Goal: Entertainment & Leisure: Consume media (video, audio)

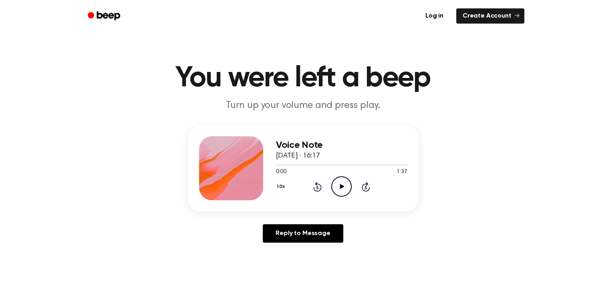
click at [343, 181] on icon "Play Audio" at bounding box center [341, 187] width 20 height 20
click at [337, 189] on icon "Pause Audio" at bounding box center [341, 187] width 20 height 20
click at [343, 182] on icon "Play Audio" at bounding box center [341, 187] width 20 height 20
click at [344, 190] on icon "Pause Audio" at bounding box center [341, 187] width 20 height 20
click at [346, 188] on icon "Play Audio" at bounding box center [341, 187] width 20 height 20
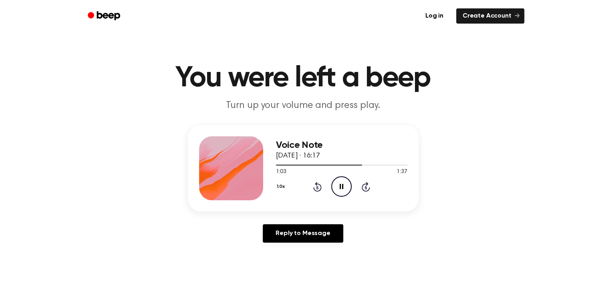
click at [342, 183] on icon "Pause Audio" at bounding box center [341, 187] width 20 height 20
click at [342, 183] on icon "Play Audio" at bounding box center [341, 187] width 20 height 20
click at [343, 188] on icon "Play Audio" at bounding box center [341, 187] width 20 height 20
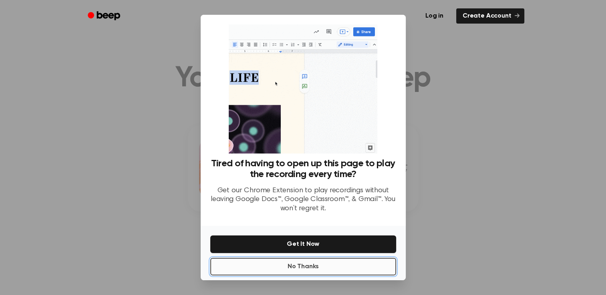
click at [299, 264] on button "No Thanks" at bounding box center [303, 267] width 186 height 18
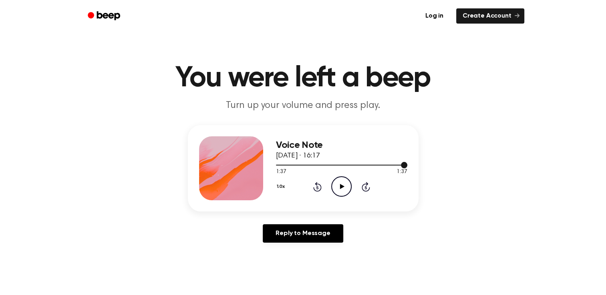
click at [282, 167] on div at bounding box center [341, 165] width 131 height 6
click at [277, 165] on span at bounding box center [278, 165] width 6 height 6
click at [344, 188] on icon "Play Audio" at bounding box center [341, 187] width 20 height 20
click at [338, 188] on icon "Pause Audio" at bounding box center [341, 187] width 20 height 20
click at [337, 182] on icon "Play Audio" at bounding box center [341, 187] width 20 height 20
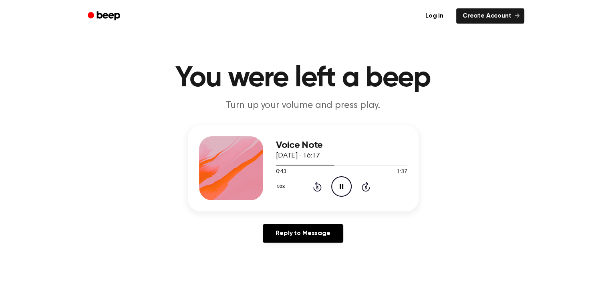
click at [341, 186] on icon "Pause Audio" at bounding box center [341, 187] width 20 height 20
click at [347, 188] on icon "Play Audio" at bounding box center [341, 187] width 20 height 20
click at [339, 185] on icon "Pause Audio" at bounding box center [341, 187] width 20 height 20
click at [339, 183] on icon "Play Audio" at bounding box center [341, 187] width 20 height 20
click at [341, 185] on icon "Pause Audio" at bounding box center [341, 187] width 20 height 20
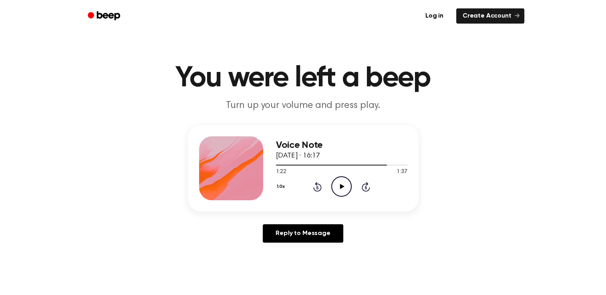
click at [336, 187] on icon "Play Audio" at bounding box center [341, 187] width 20 height 20
